Goal: Task Accomplishment & Management: Manage account settings

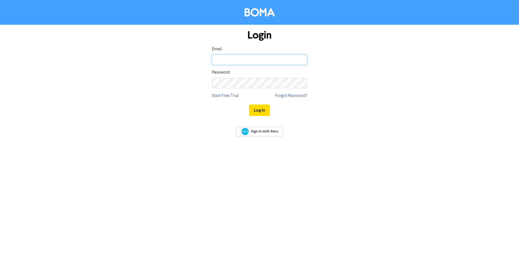
type input "[EMAIL_ADDRESS][DOMAIN_NAME]"
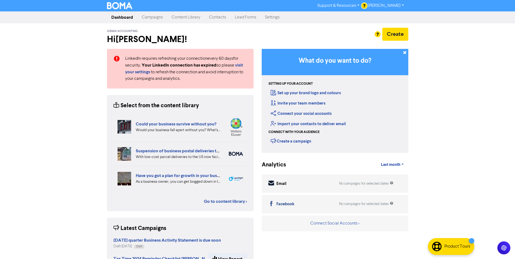
click at [400, 6] on link "[PERSON_NAME]" at bounding box center [386, 5] width 44 height 9
click at [156, 15] on link "Campaigns" at bounding box center [152, 17] width 30 height 11
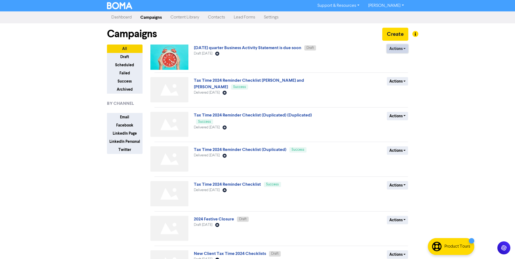
click at [402, 50] on button "Actions" at bounding box center [397, 48] width 21 height 8
click at [399, 69] on button "Duplicate" at bounding box center [408, 69] width 43 height 9
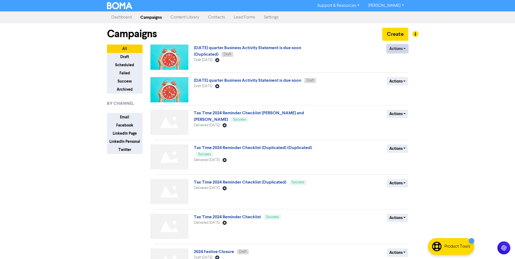
click at [403, 49] on button "Actions" at bounding box center [397, 48] width 21 height 8
click at [401, 77] on button "Rename" at bounding box center [408, 77] width 43 height 9
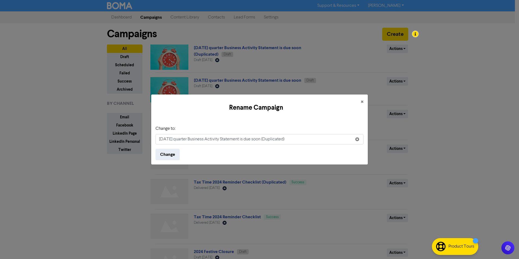
click at [165, 140] on input "[DATE] quarter Business Activity Statement is due soon (Duplicated)" at bounding box center [259, 139] width 208 height 10
click at [165, 139] on input "[DATE] quarter Business Activity Statement is due soon (Duplicated)" at bounding box center [259, 139] width 208 height 10
click at [161, 139] on input "[DATE] quarter Business Activity Statement is due soon (Duplicated)" at bounding box center [259, 139] width 208 height 10
click at [310, 139] on input "[DATE] quarter Business Activity Statement is due soon (Duplicated)" at bounding box center [259, 139] width 208 height 10
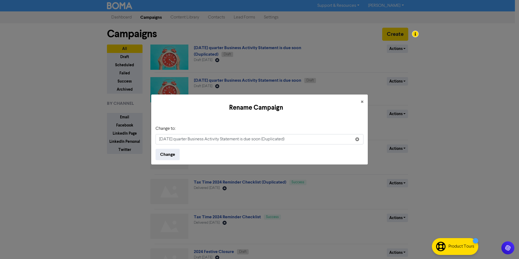
drag, startPoint x: 279, startPoint y: 139, endPoint x: 406, endPoint y: 147, distance: 127.2
click at [406, 147] on div "Rename Campaign × Change to: [DATE] quarter Business Activity Statement is due …" at bounding box center [259, 129] width 519 height 259
type input "[DATE] quarter Business Activity Statement is due soon"
click at [168, 154] on button "Change" at bounding box center [167, 154] width 24 height 11
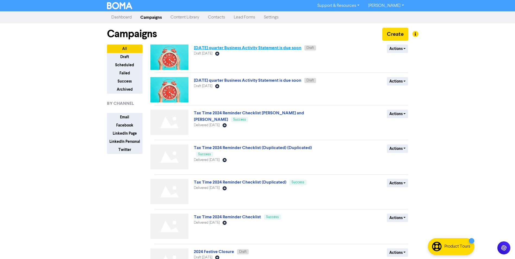
click at [258, 48] on link "[DATE] quarter Business Activity Statement is due soon" at bounding box center [247, 47] width 107 height 5
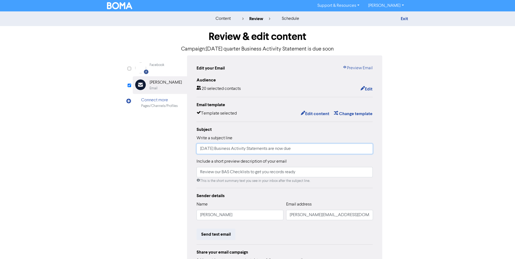
click at [201, 150] on input "[DATE] Business Activity Statements are now due" at bounding box center [284, 149] width 176 height 10
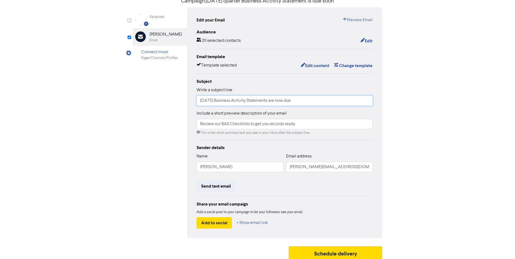
scroll to position [52, 0]
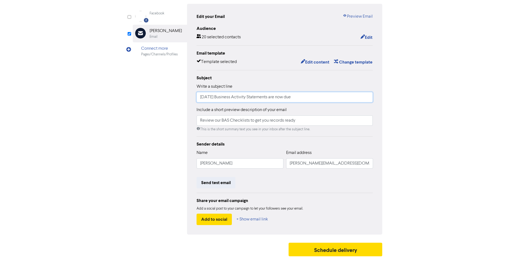
type input "[DATE] Business Activity Statements are now due"
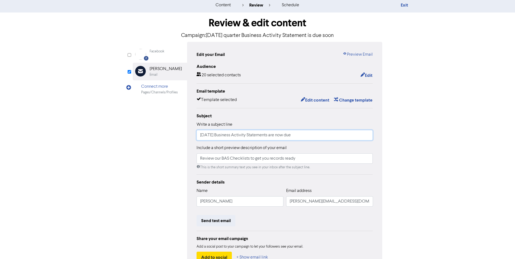
scroll to position [0, 0]
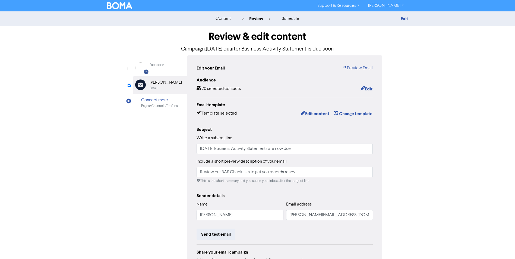
click at [225, 19] on div "content" at bounding box center [222, 18] width 15 height 7
click at [159, 65] on div "Facebook" at bounding box center [156, 64] width 15 height 5
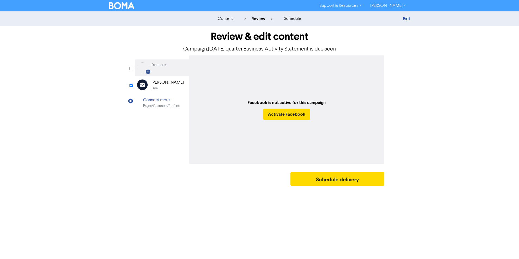
click at [231, 18] on div "content" at bounding box center [225, 18] width 15 height 7
click at [406, 17] on link "Exit" at bounding box center [406, 18] width 7 height 5
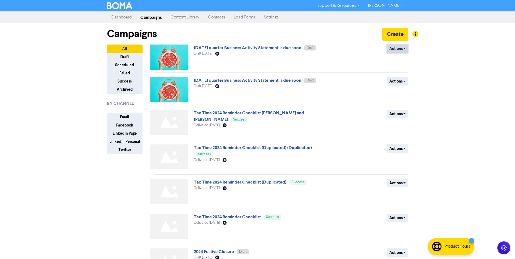
click at [404, 45] on button "Actions" at bounding box center [397, 48] width 21 height 8
click at [254, 46] on link "[DATE] quarter Business Activity Statement is due soon" at bounding box center [247, 47] width 107 height 5
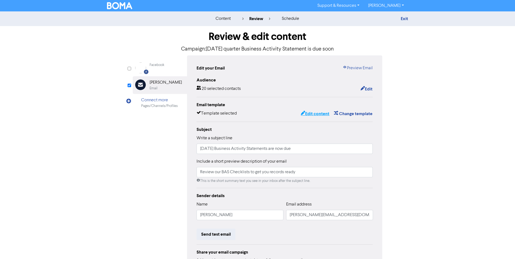
click at [322, 114] on button "Edit content" at bounding box center [314, 113] width 29 height 7
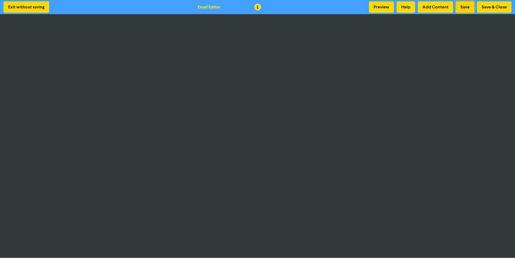
click at [467, 5] on button "Save" at bounding box center [464, 6] width 18 height 11
click at [502, 6] on button "Save & Close" at bounding box center [494, 6] width 34 height 11
